Goal: Information Seeking & Learning: Learn about a topic

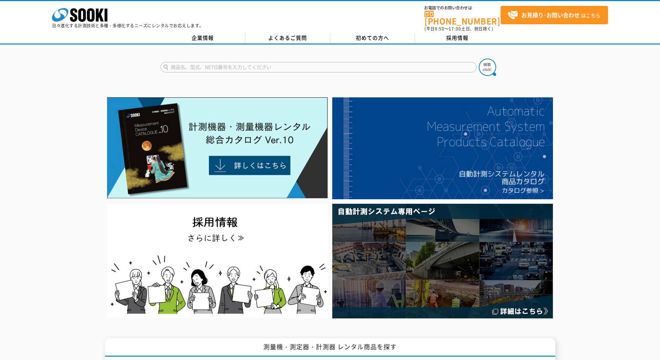
click at [181, 65] on input "text" at bounding box center [318, 67] width 316 height 10
type input "ち"
type input "傾斜計"
click at [483, 64] on img at bounding box center [487, 67] width 17 height 17
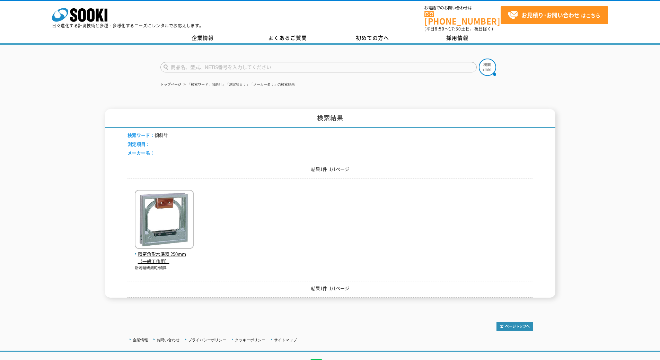
click at [186, 62] on input "text" at bounding box center [318, 67] width 316 height 10
click at [184, 74] on div "チルフォメーション" at bounding box center [226, 77] width 131 height 9
type input "チルフォメーション"
click at [486, 63] on img at bounding box center [487, 67] width 17 height 17
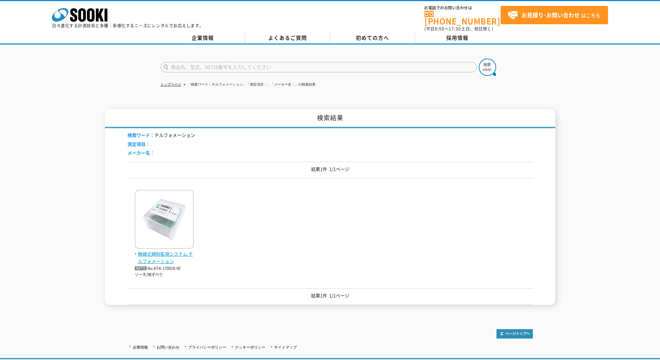
click at [154, 254] on span "無線式傾斜監視システム チルフォメーション" at bounding box center [164, 257] width 59 height 15
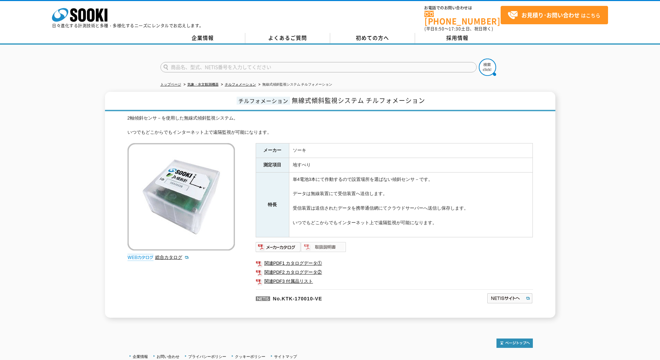
click at [320, 242] on img at bounding box center [323, 246] width 45 height 11
